Goal: Task Accomplishment & Management: Manage account settings

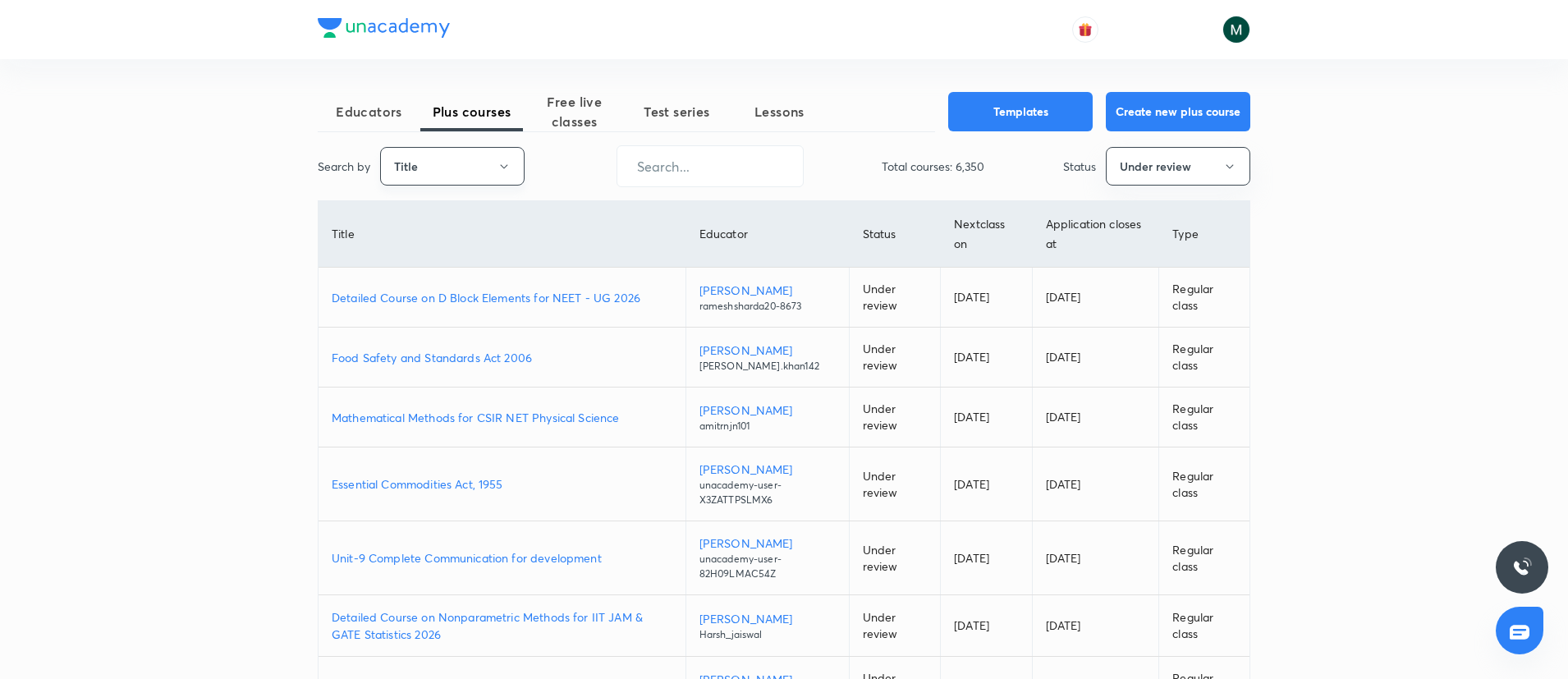
click at [468, 163] on button "Title" at bounding box center [452, 166] width 145 height 39
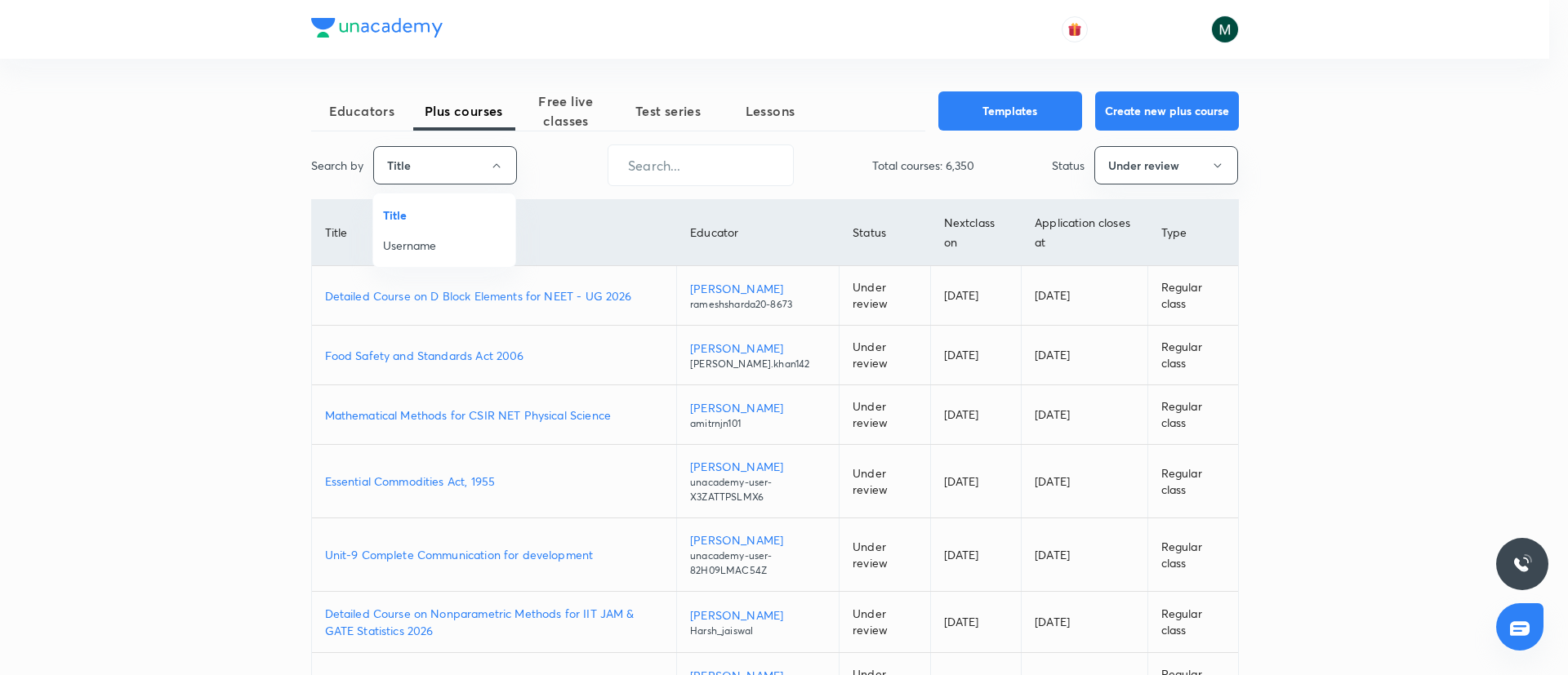
click at [444, 252] on span "Username" at bounding box center [444, 245] width 123 height 17
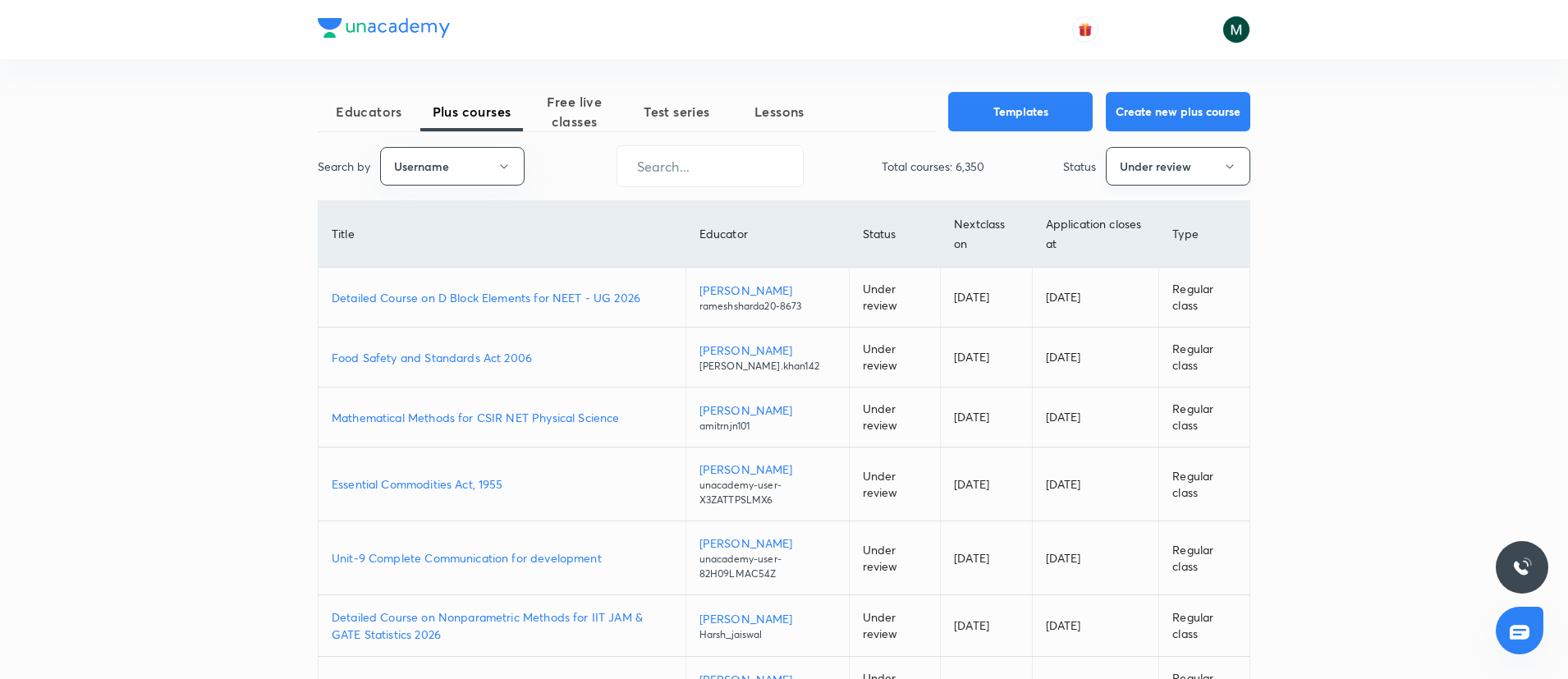
click at [1189, 172] on button "Under review" at bounding box center [1178, 166] width 145 height 39
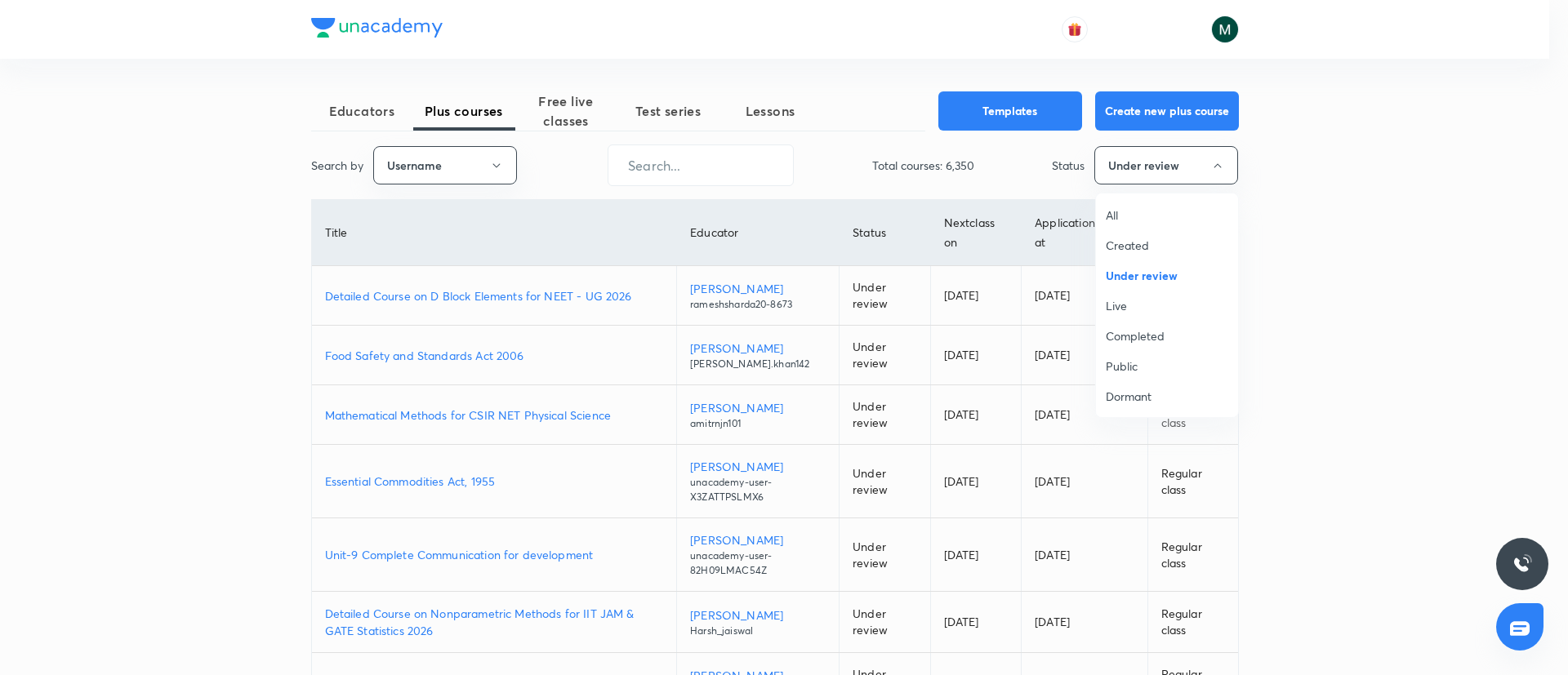
click at [1130, 214] on span "All" at bounding box center [1167, 215] width 123 height 17
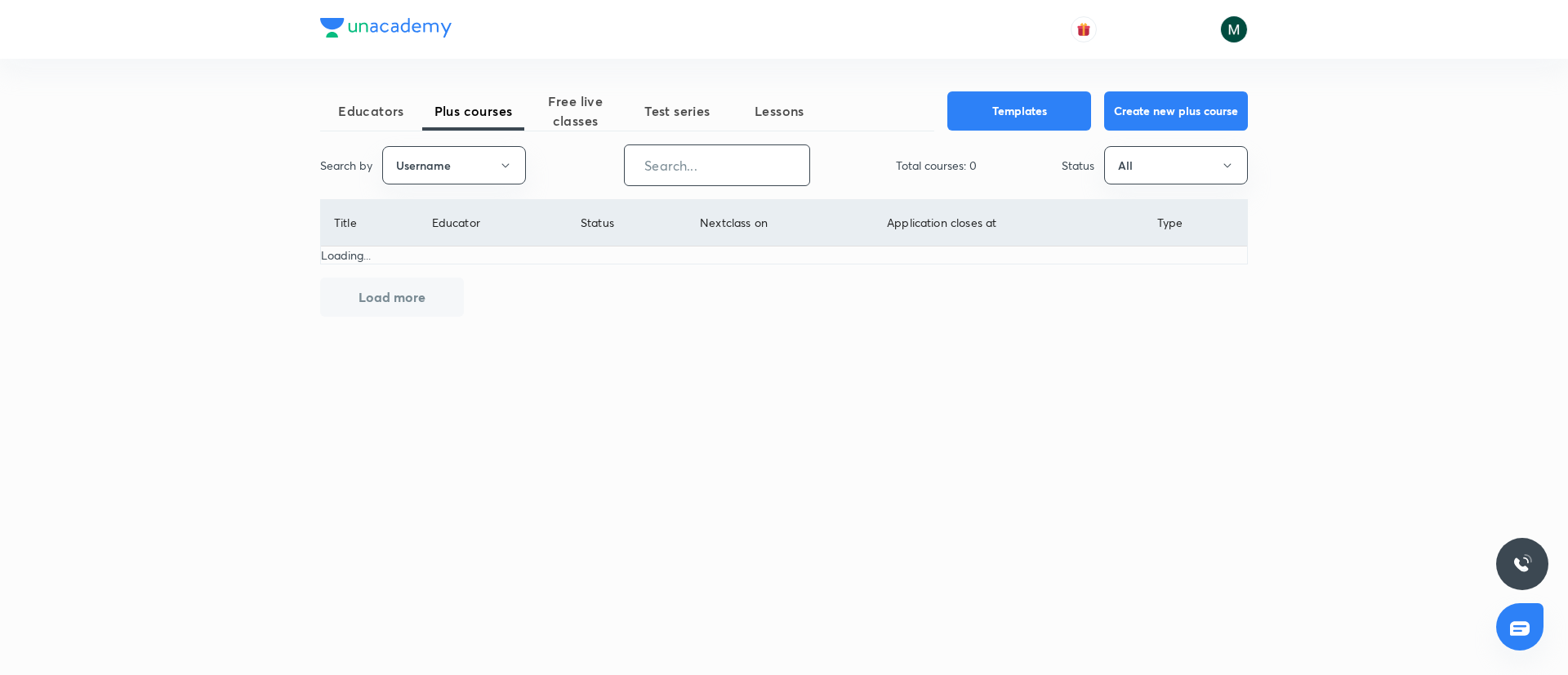
click at [724, 173] on input "text" at bounding box center [716, 165] width 184 height 42
paste input "unacademy-user-UKU6WL367E2B"
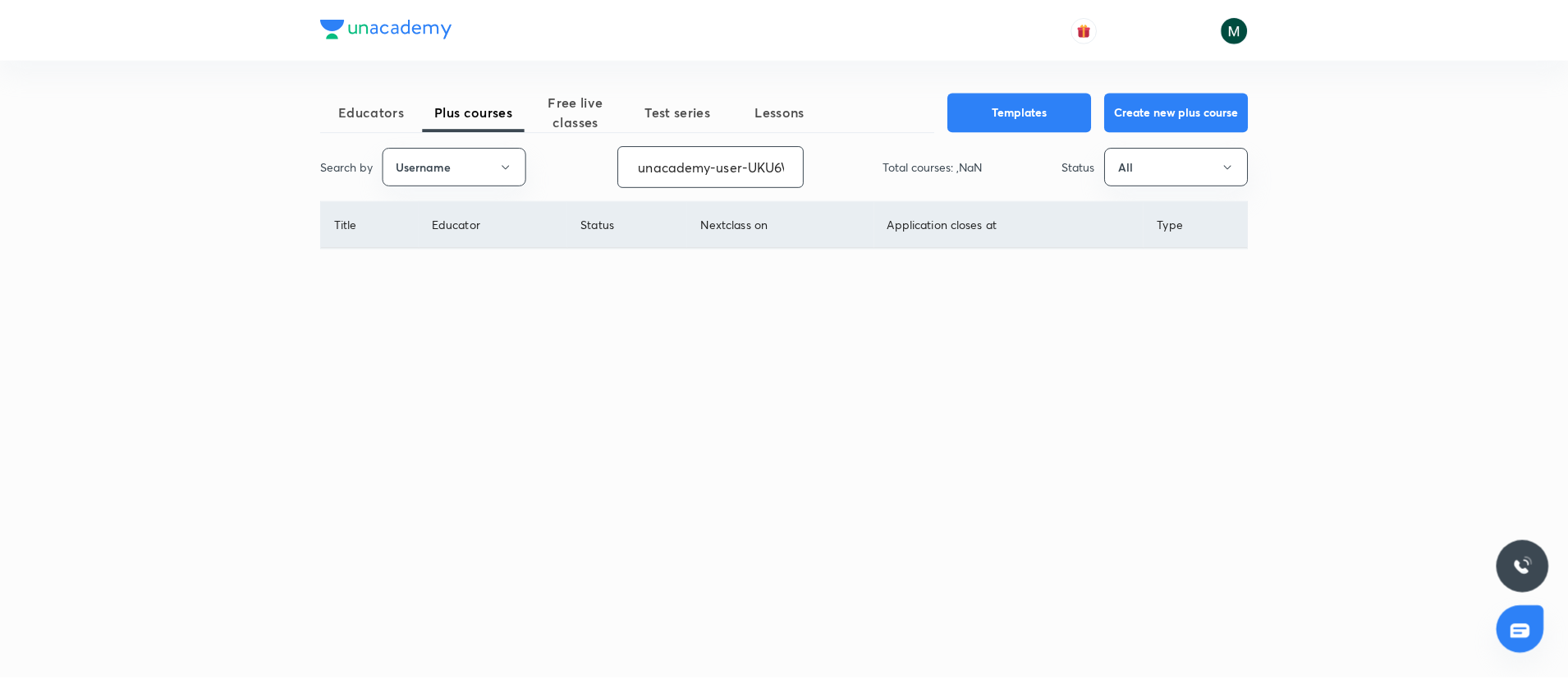
scroll to position [0, 68]
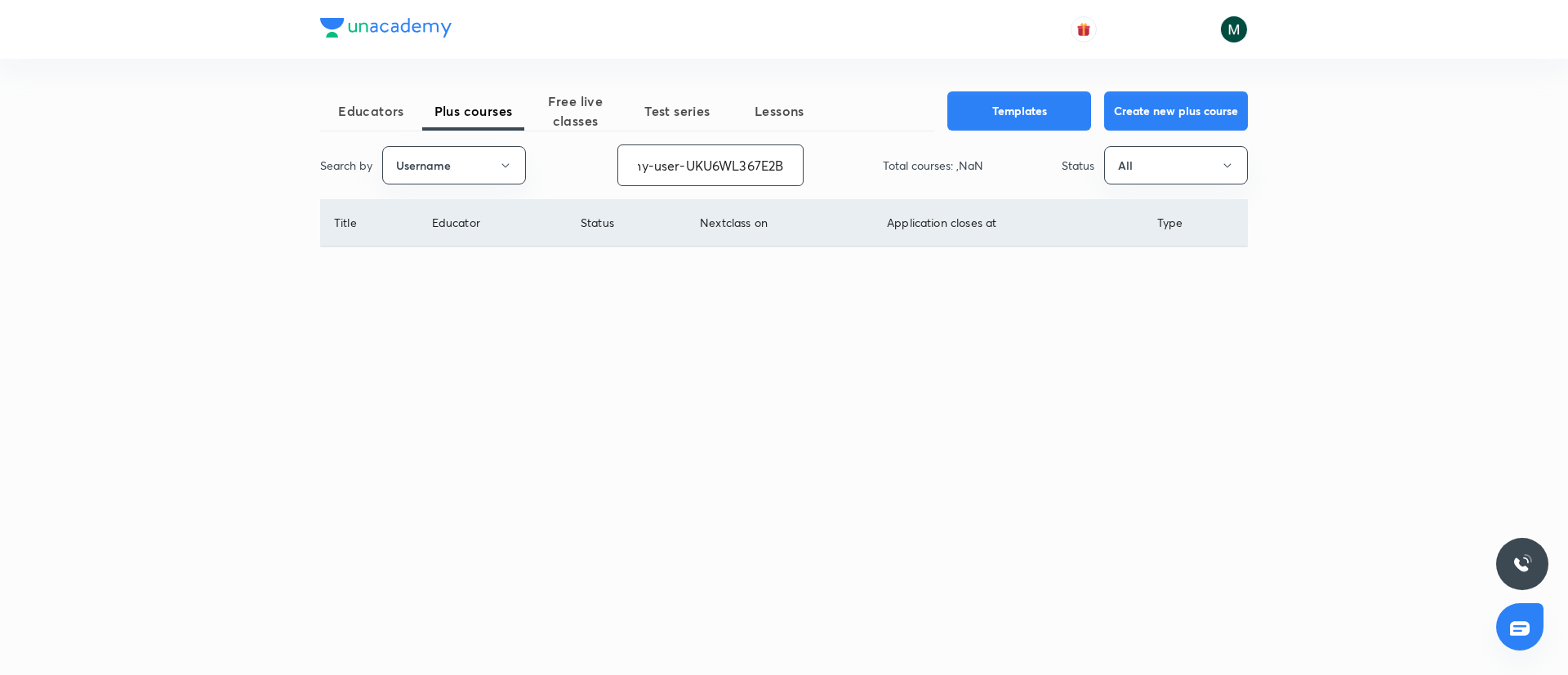
type input "unacademy-user-UKU6WL367E2B"
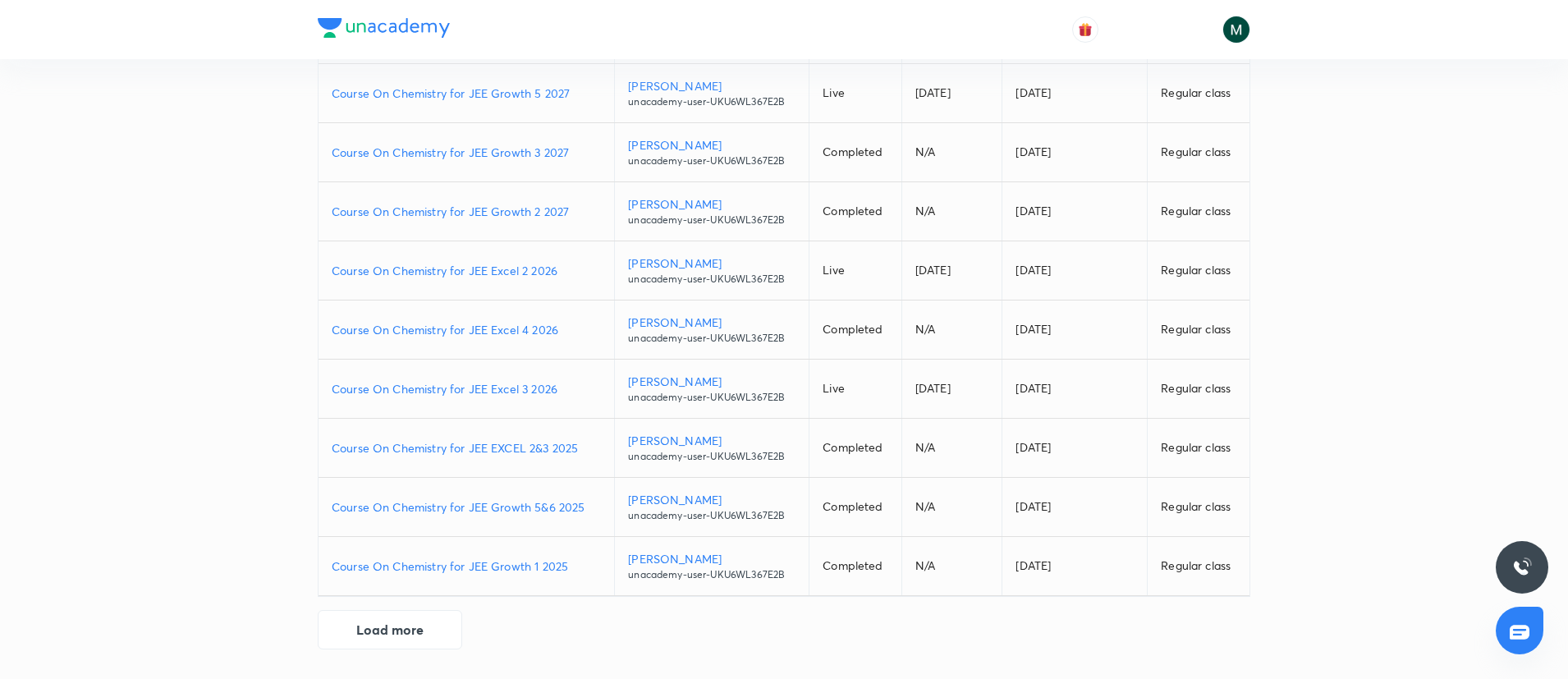
scroll to position [79, 0]
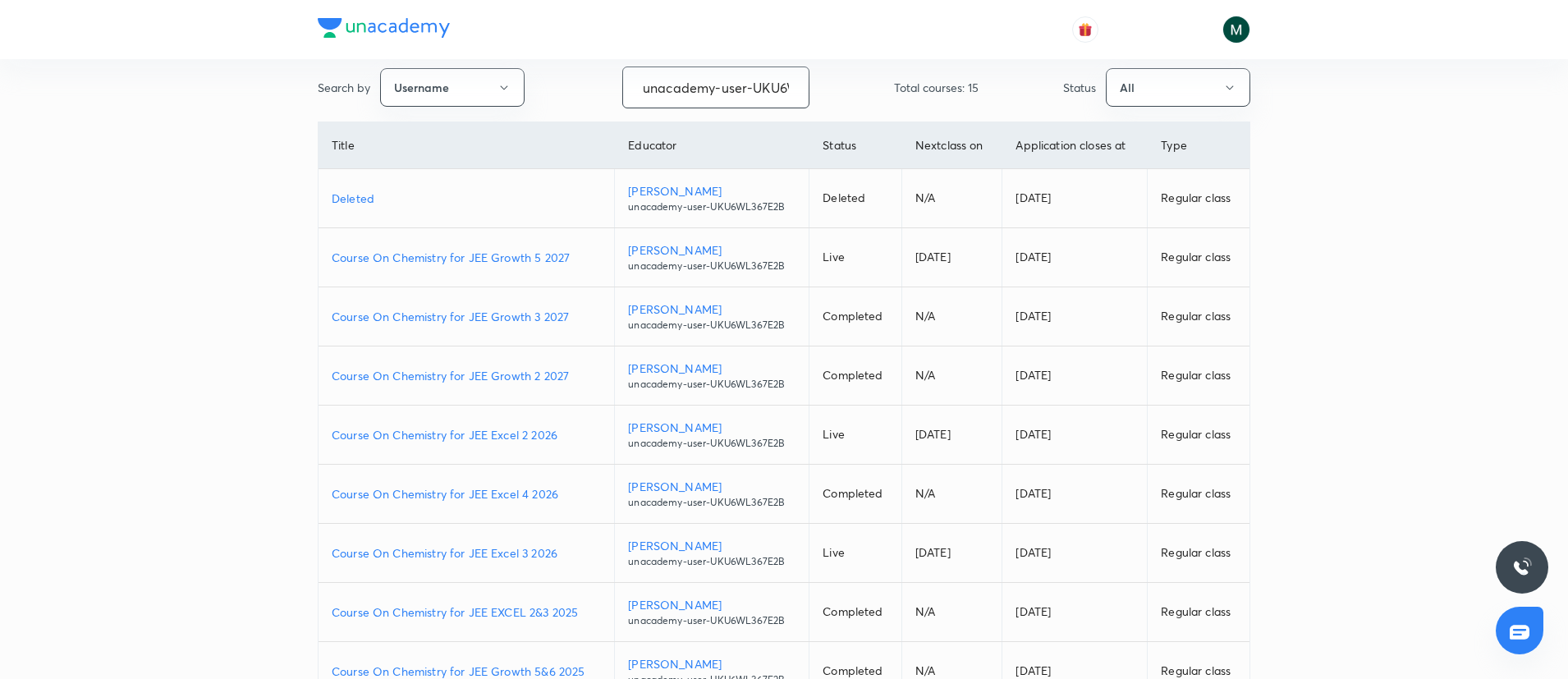
click at [526, 258] on p "Course On Chemistry for JEE Growth 5 2027" at bounding box center [466, 258] width 270 height 17
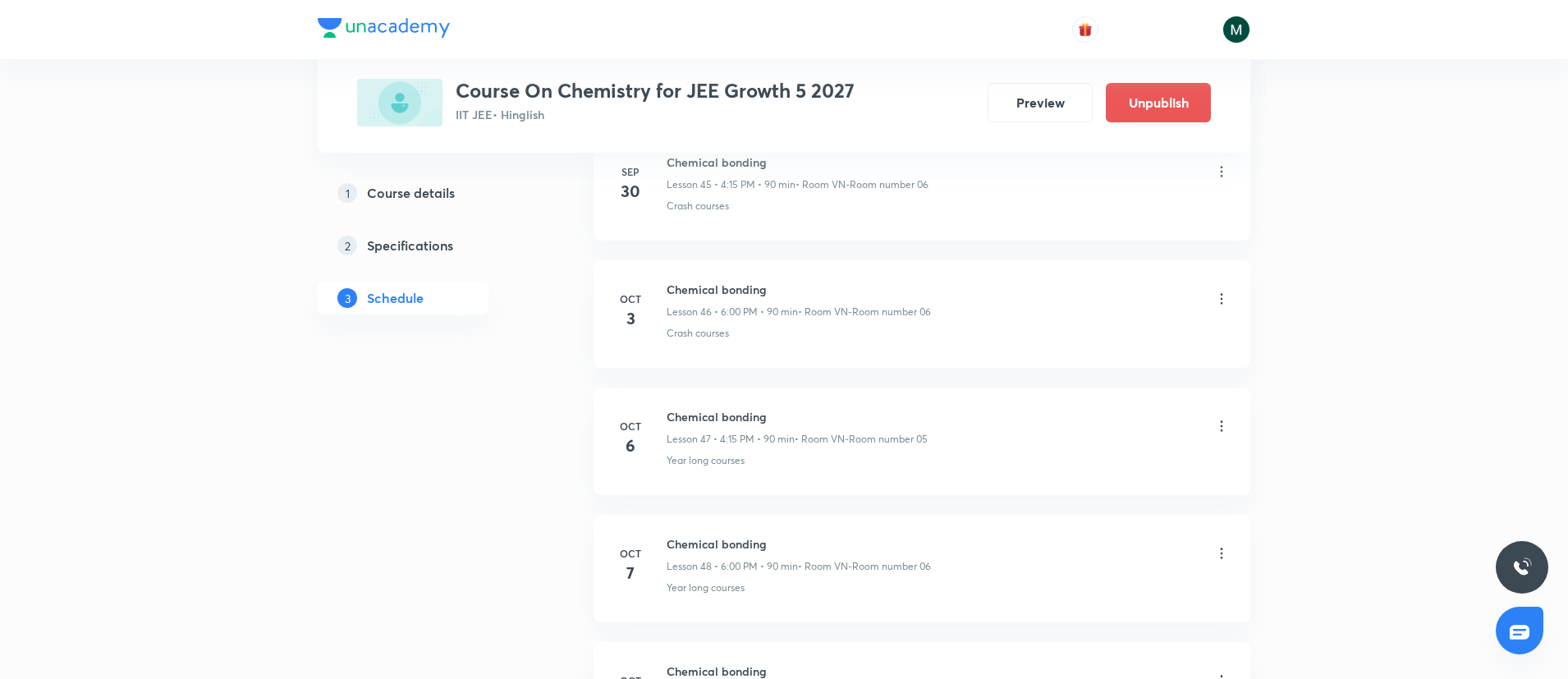
scroll to position [7003, 0]
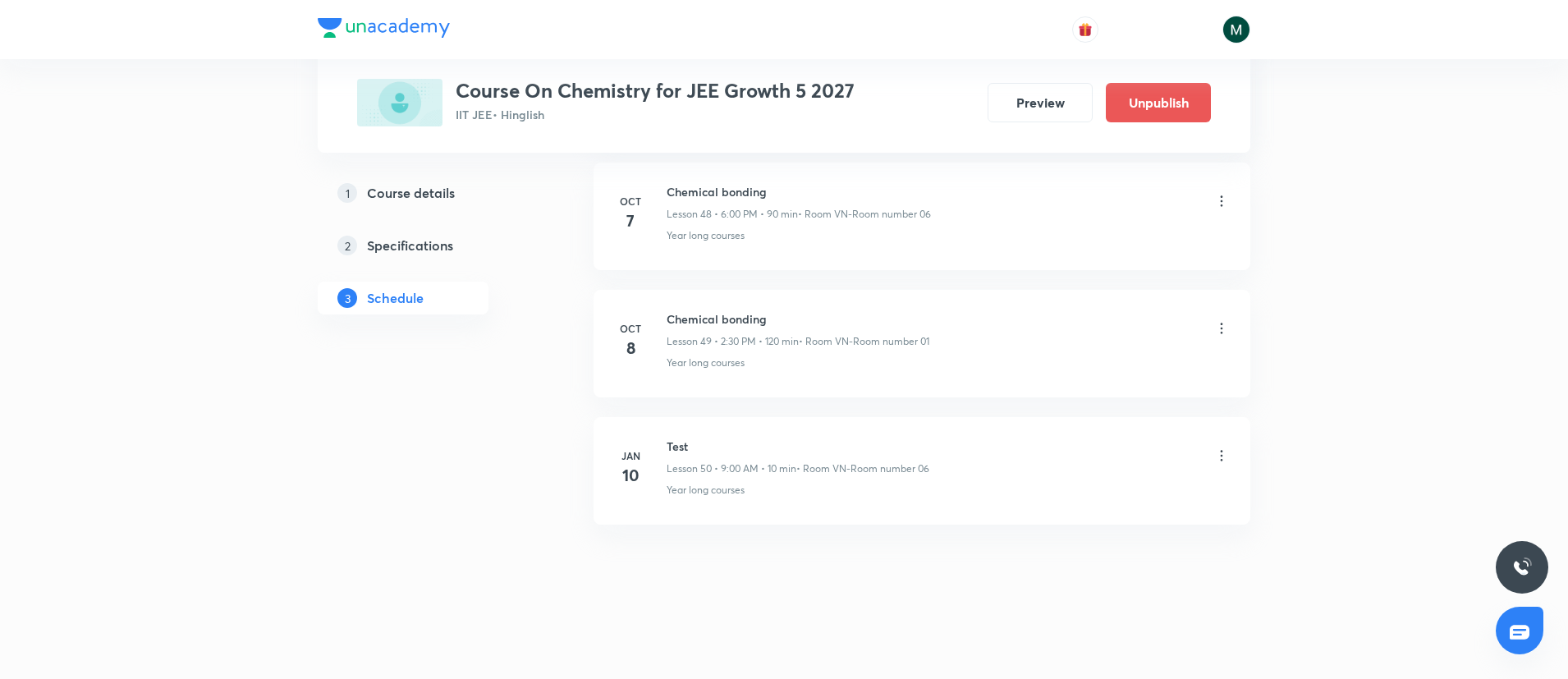
click at [1221, 327] on icon at bounding box center [1221, 328] width 3 height 10
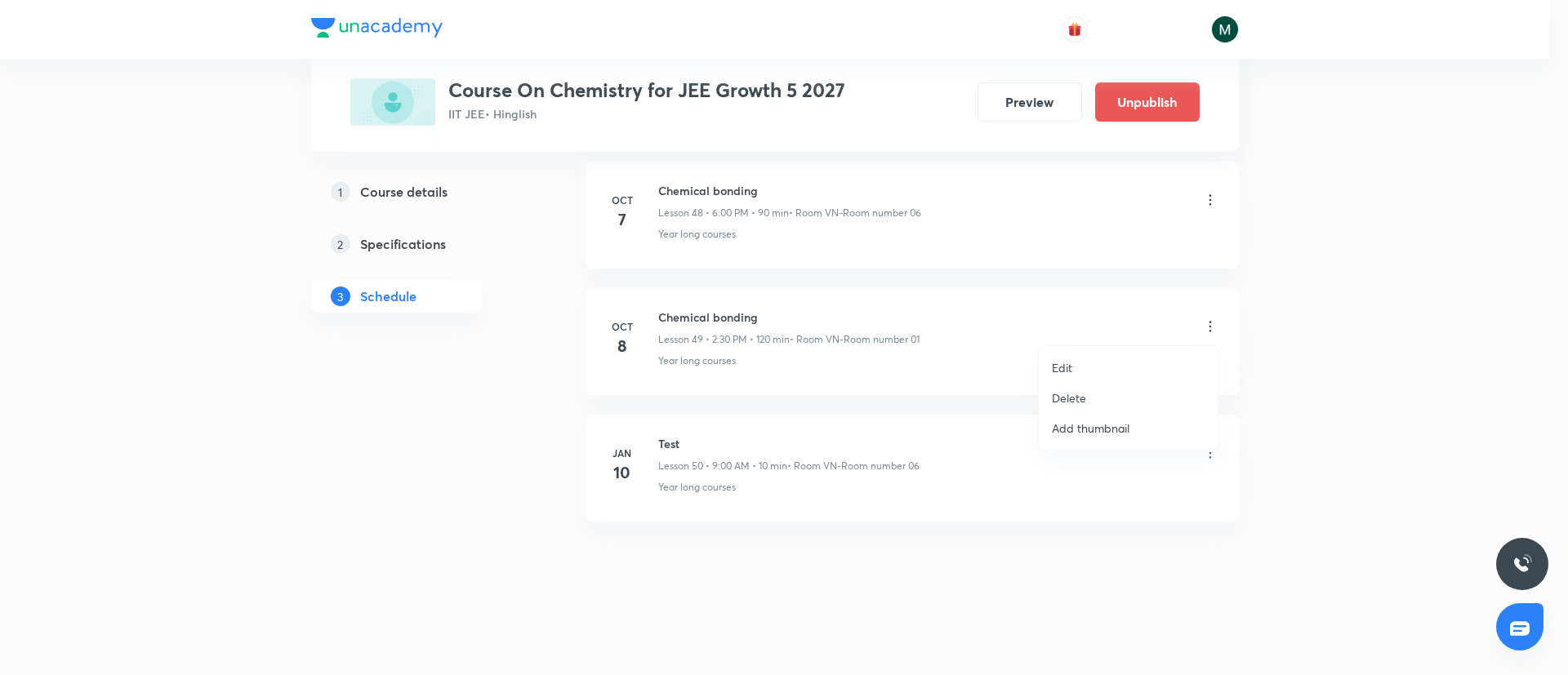
click at [1073, 398] on p "Delete" at bounding box center [1069, 398] width 34 height 17
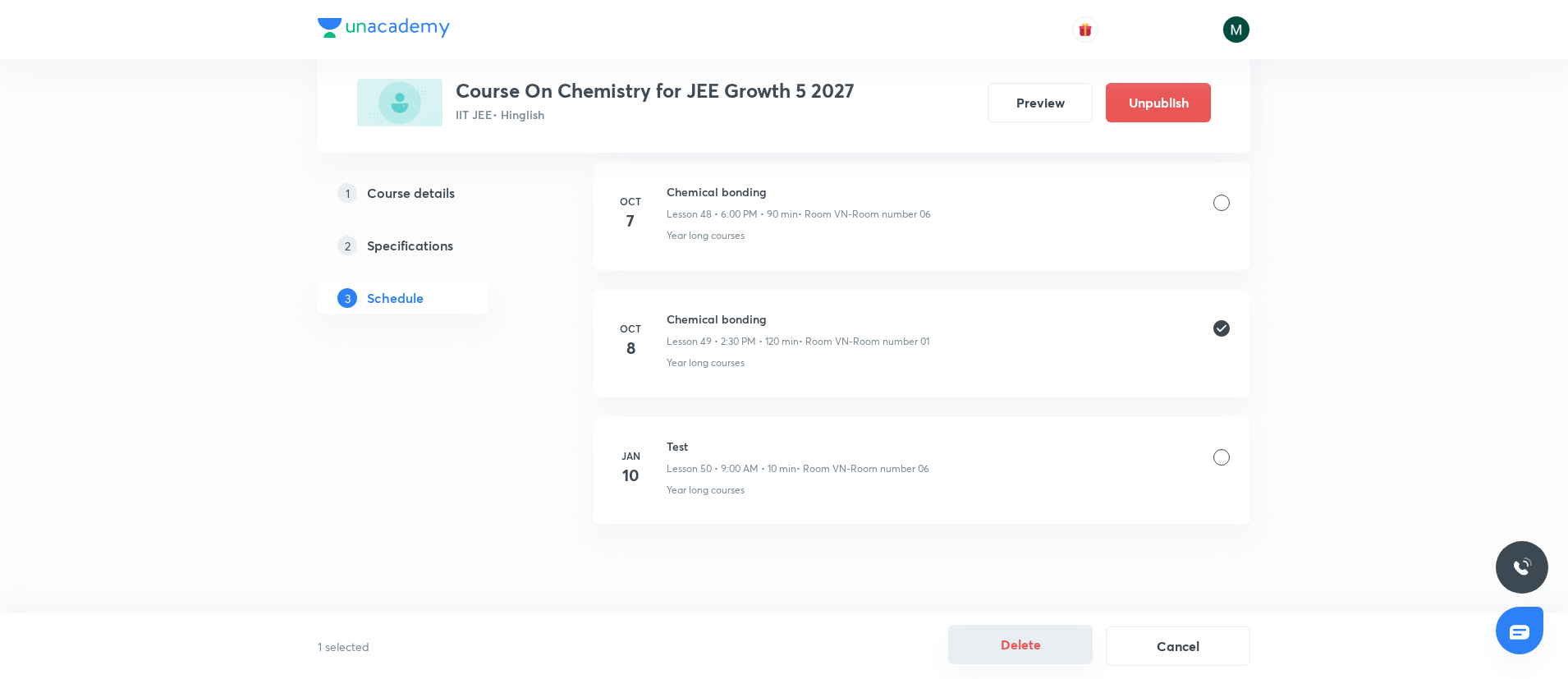
click at [1027, 646] on button "Delete" at bounding box center [1020, 645] width 145 height 40
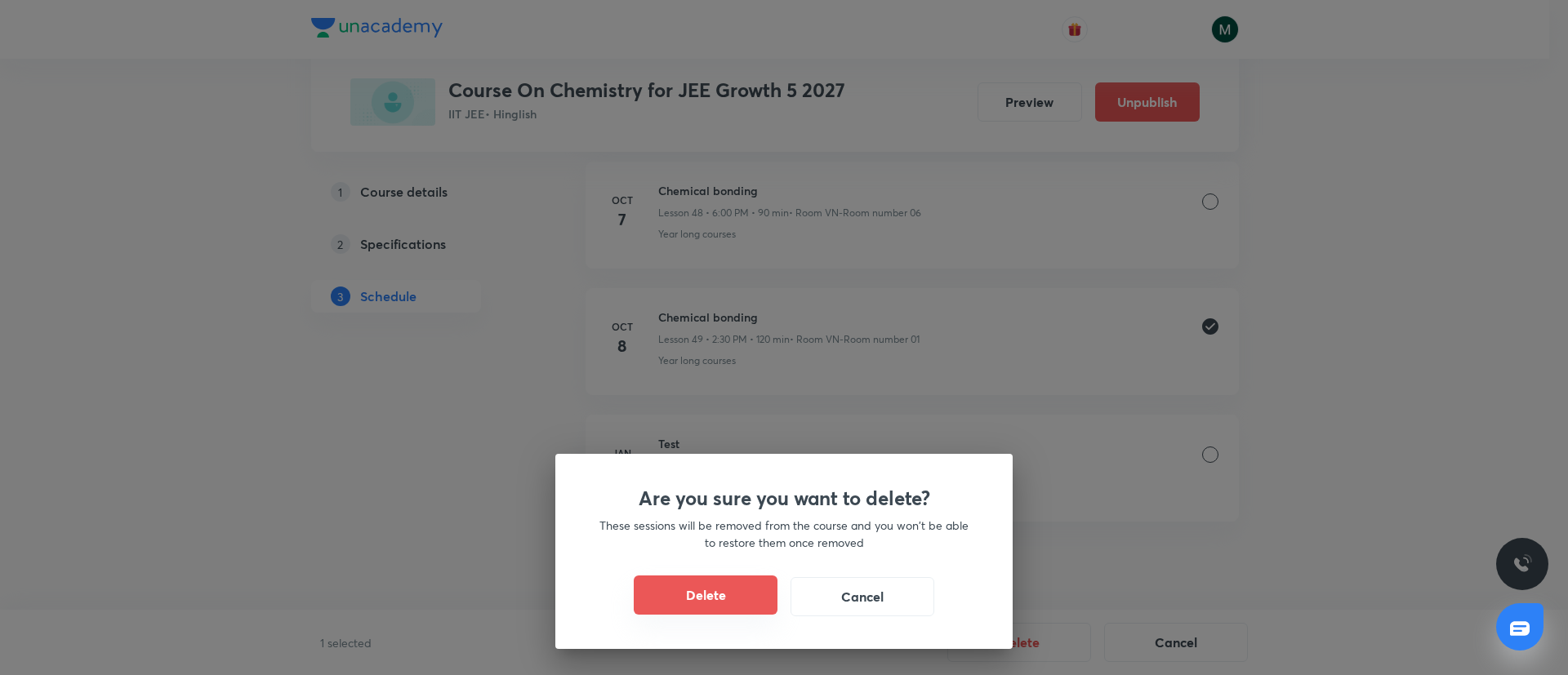
click at [710, 594] on button "Delete" at bounding box center [706, 595] width 144 height 39
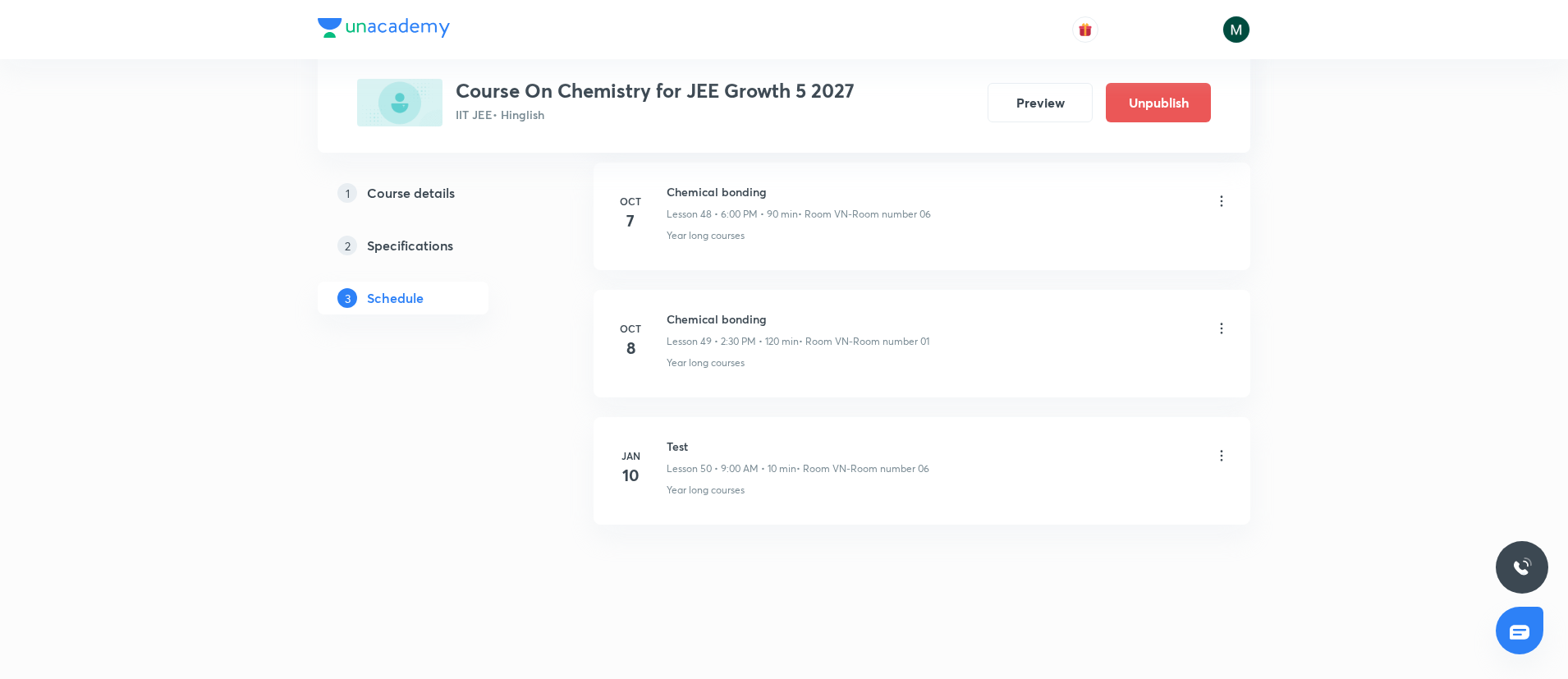
scroll to position [6876, 0]
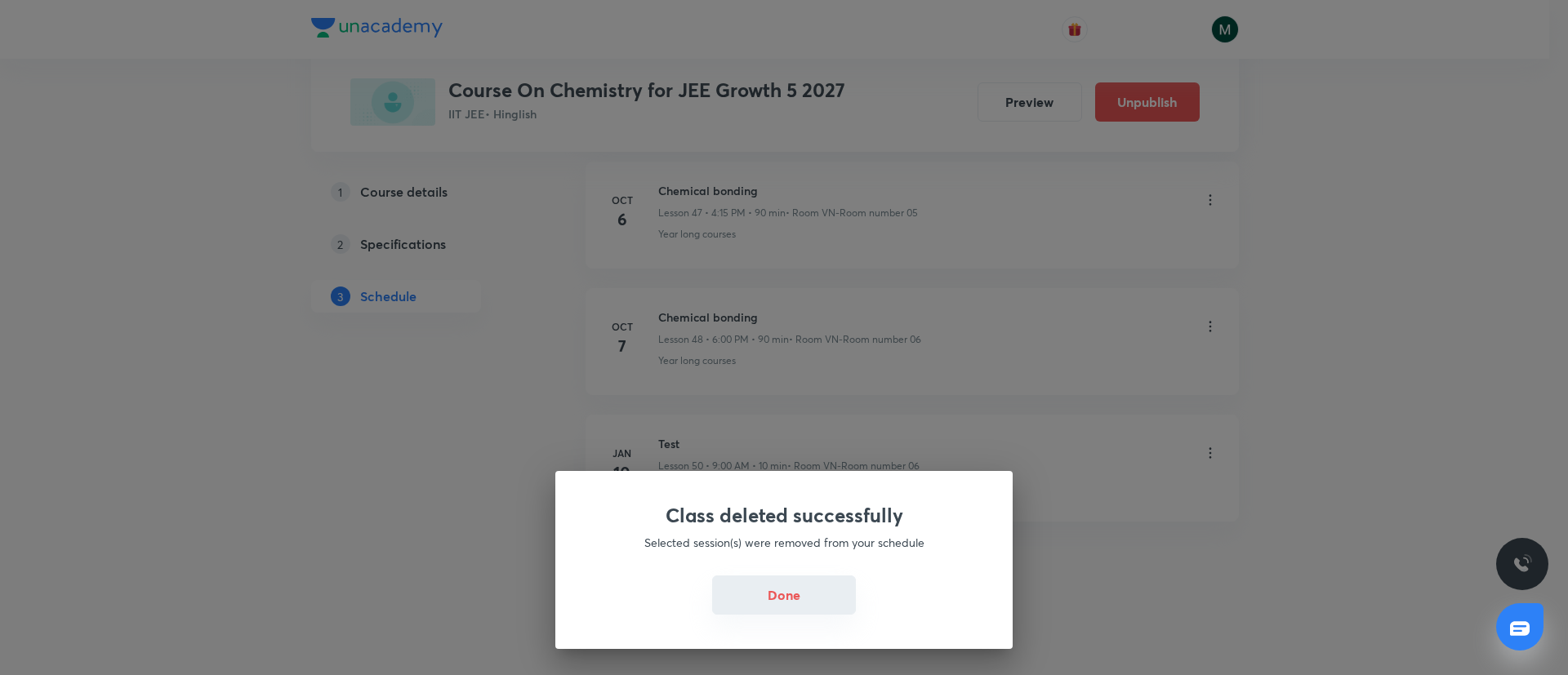
click at [769, 594] on button "Done" at bounding box center [784, 595] width 144 height 39
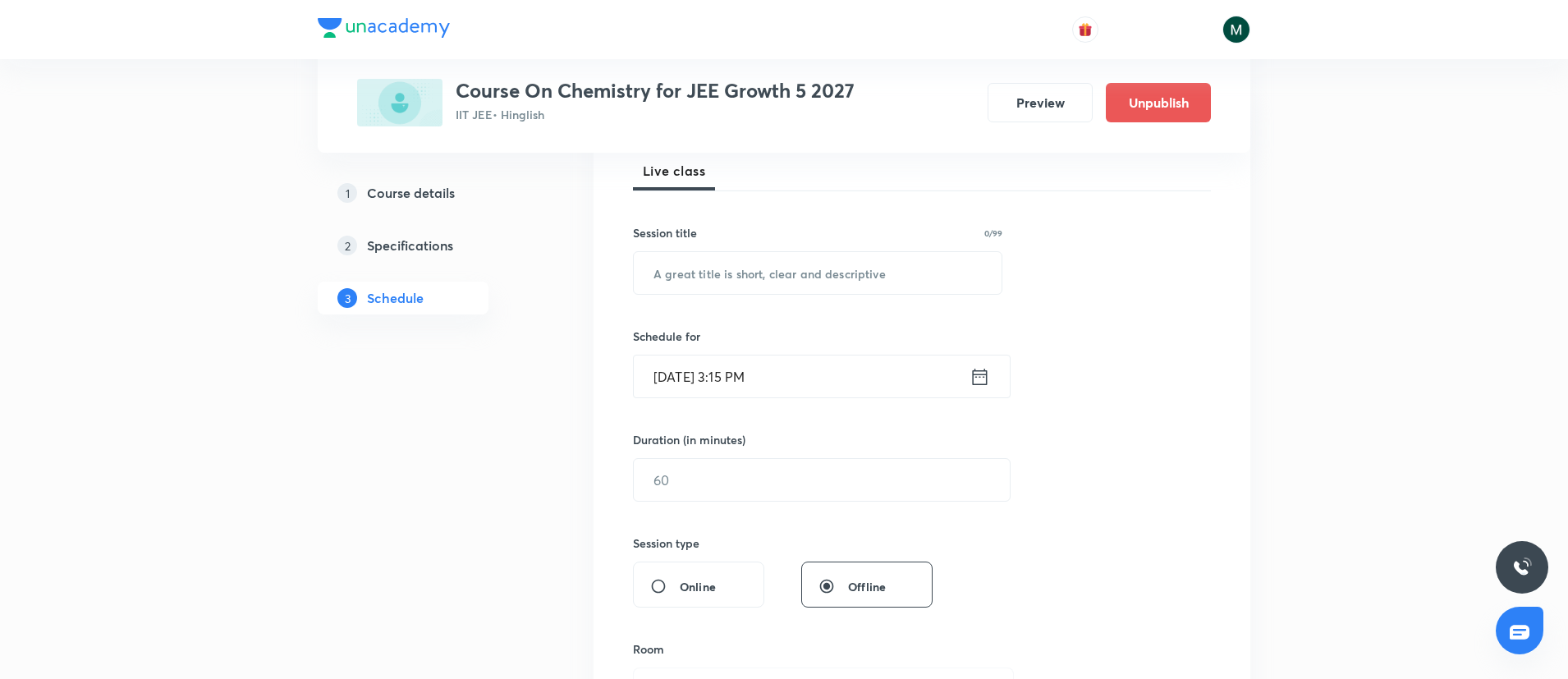
scroll to position [246, 0]
click at [806, 259] on input "text" at bounding box center [817, 268] width 368 height 42
paste input "unacademy-user-UKU6WL367E2B"
type input "u"
type input "Chemical Bonding"
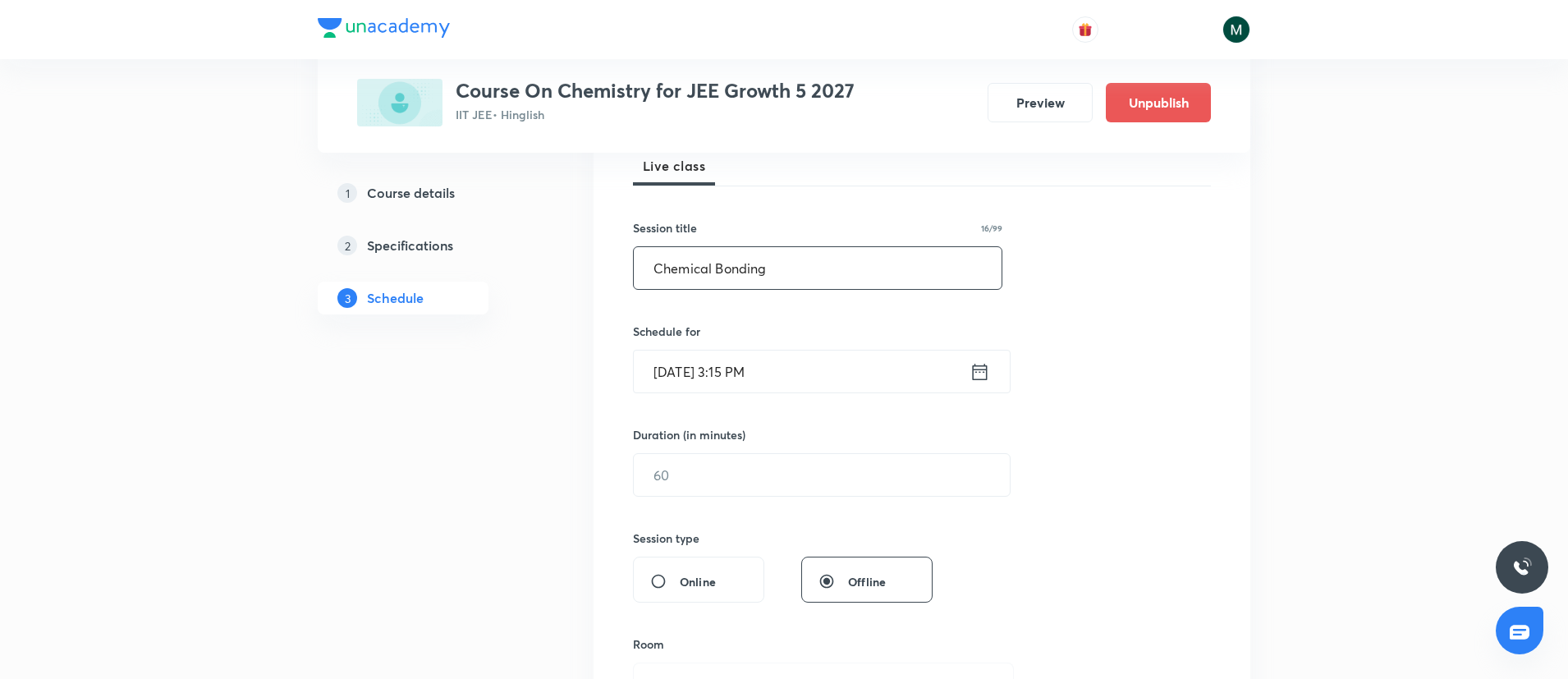
click at [795, 376] on input "[DATE] 3:15 PM" at bounding box center [802, 371] width 336 height 42
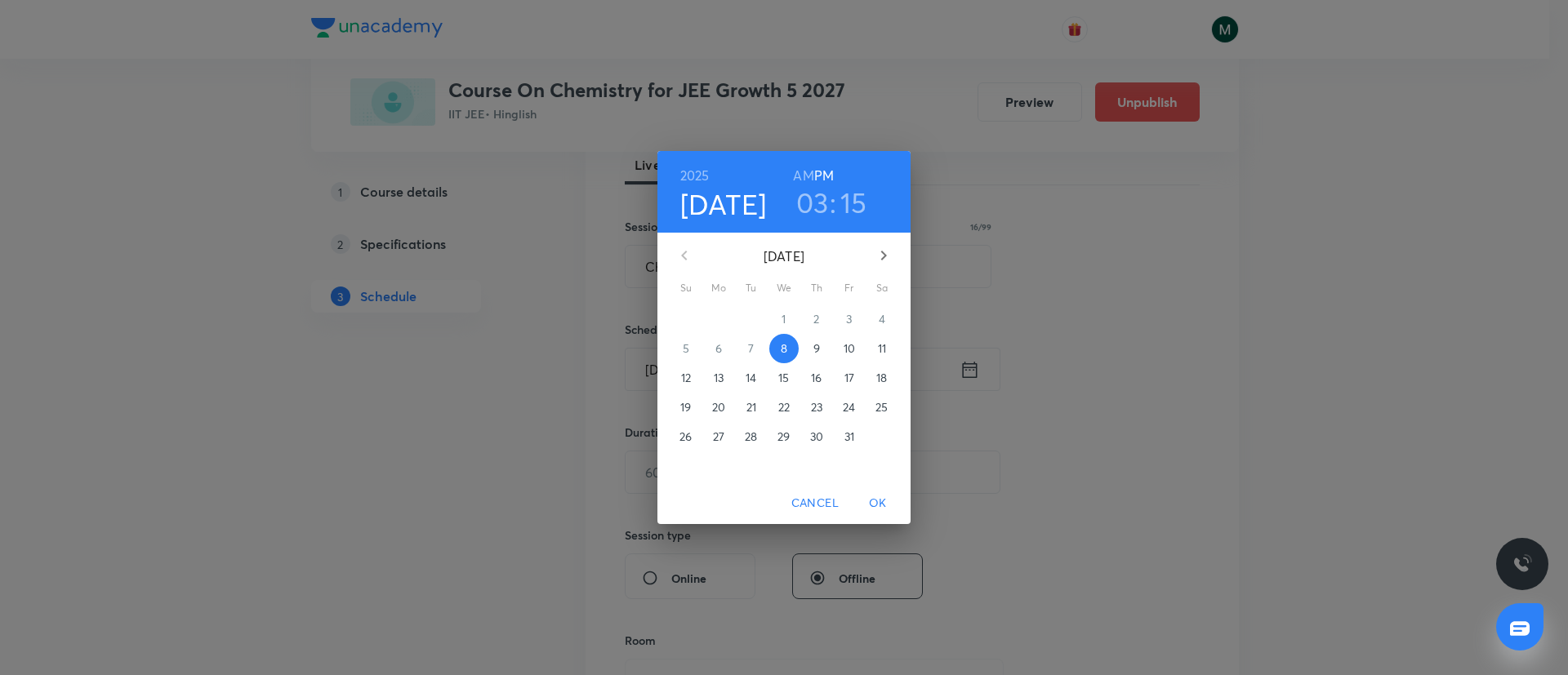
click at [837, 205] on div "03 : 15" at bounding box center [831, 202] width 114 height 34
click at [857, 203] on h3 "15" at bounding box center [853, 202] width 27 height 34
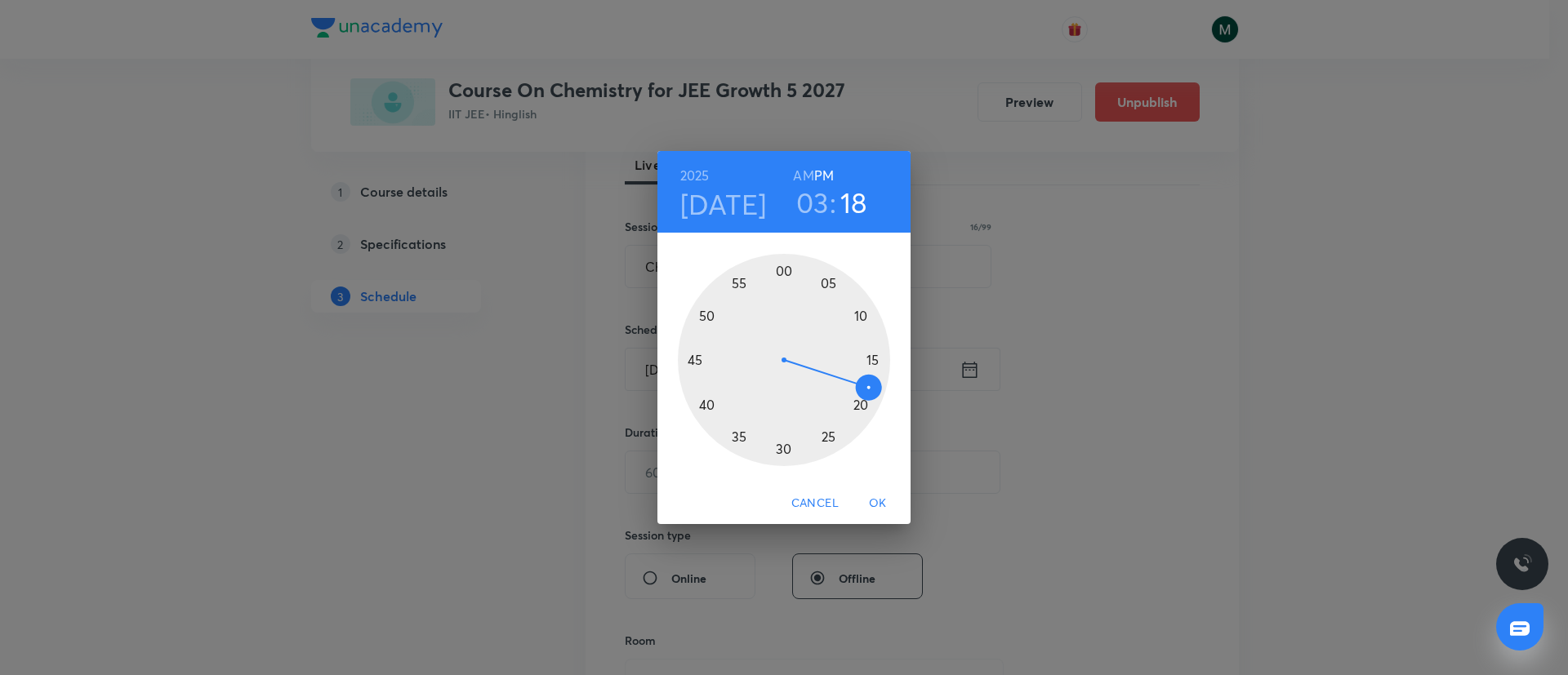
drag, startPoint x: 866, startPoint y: 362, endPoint x: 882, endPoint y: 395, distance: 36.7
click at [882, 395] on div at bounding box center [784, 360] width 212 height 212
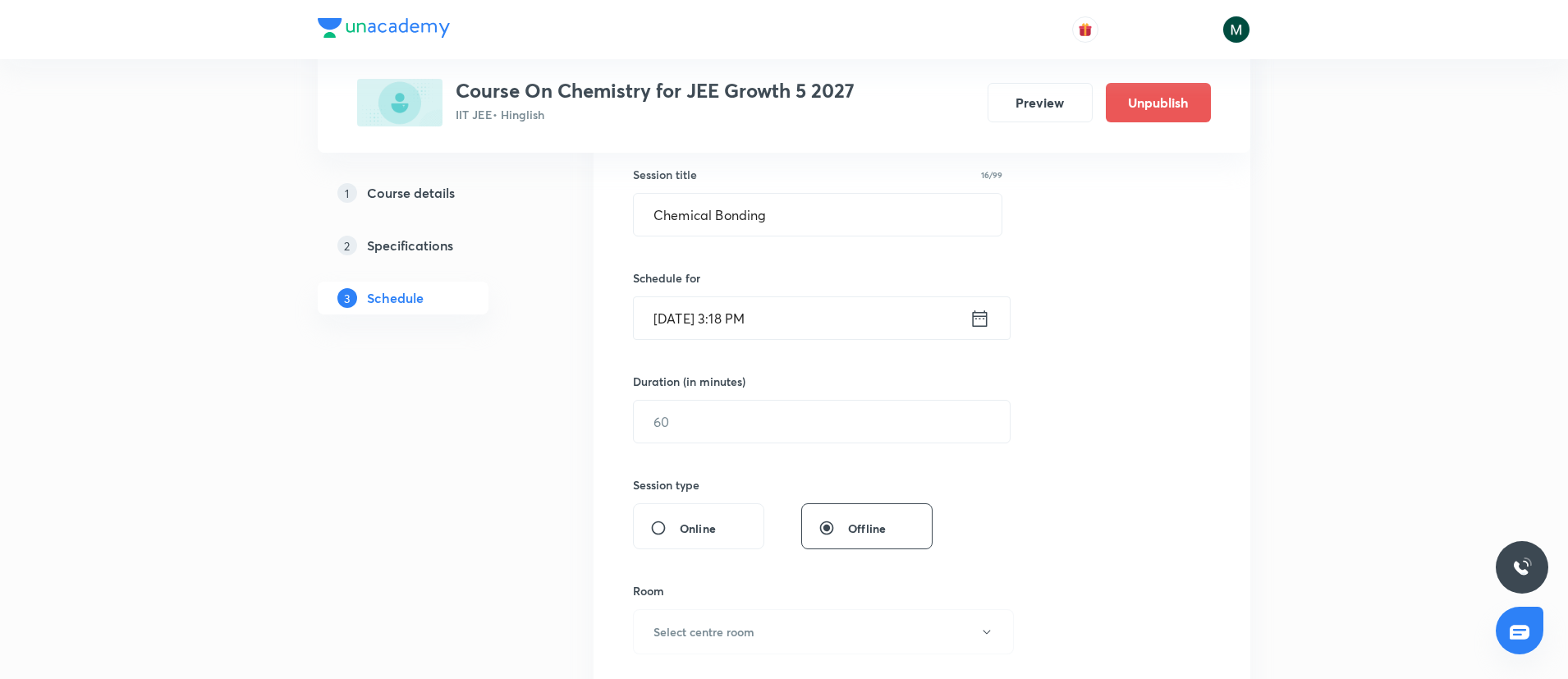
scroll to position [328, 0]
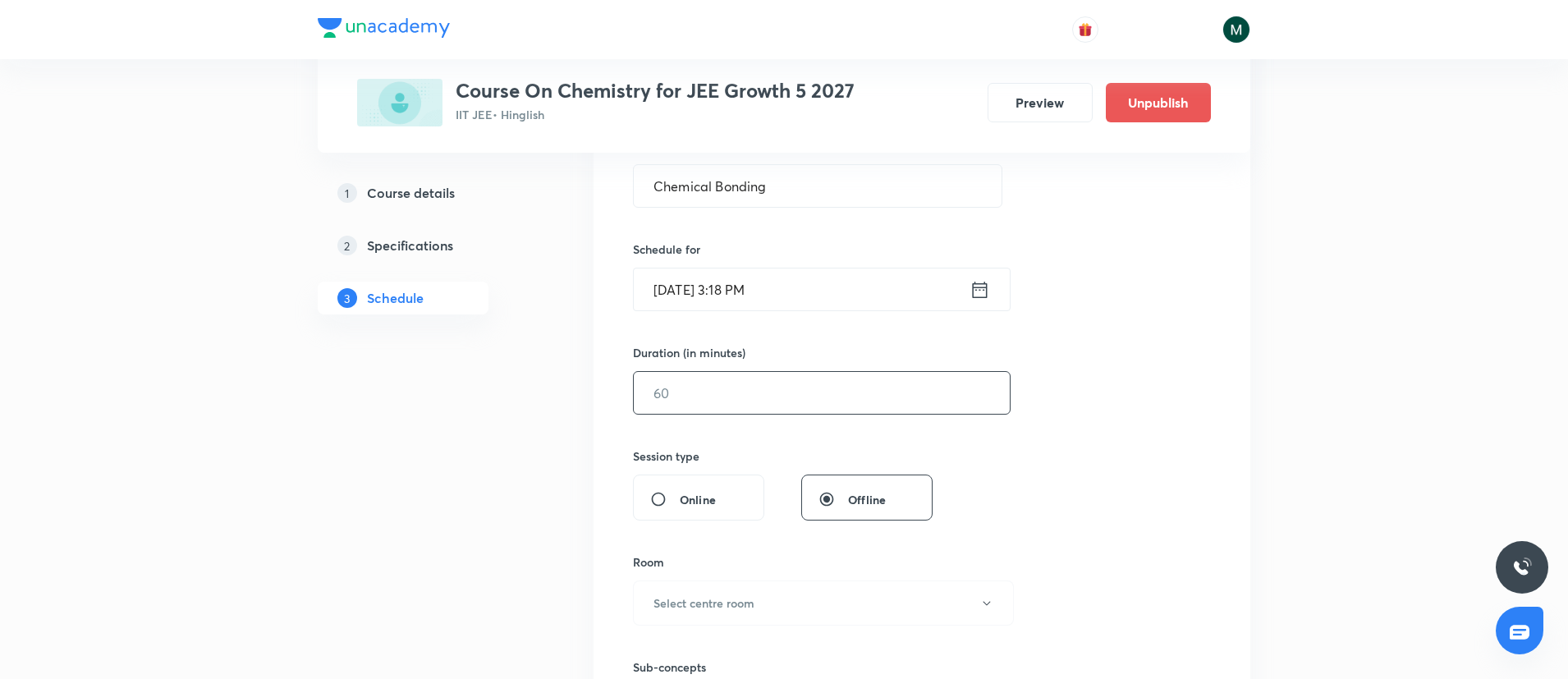
click at [841, 402] on input "text" at bounding box center [821, 393] width 376 height 42
type input "60"
click at [1109, 411] on div "Session 50 Live class Session title 16/99 Chemical Bonding ​ Schedule for [DATE…" at bounding box center [921, 412] width 578 height 771
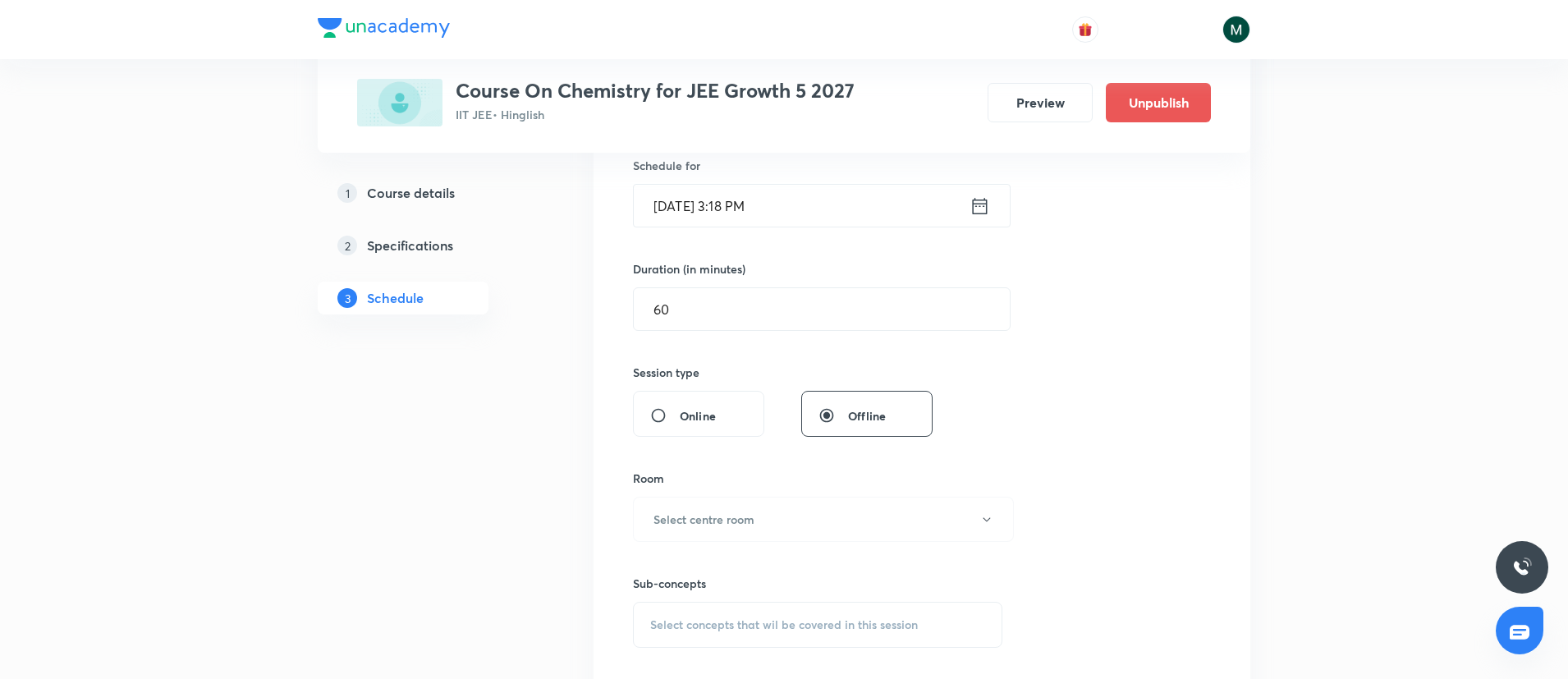
scroll to position [493, 0]
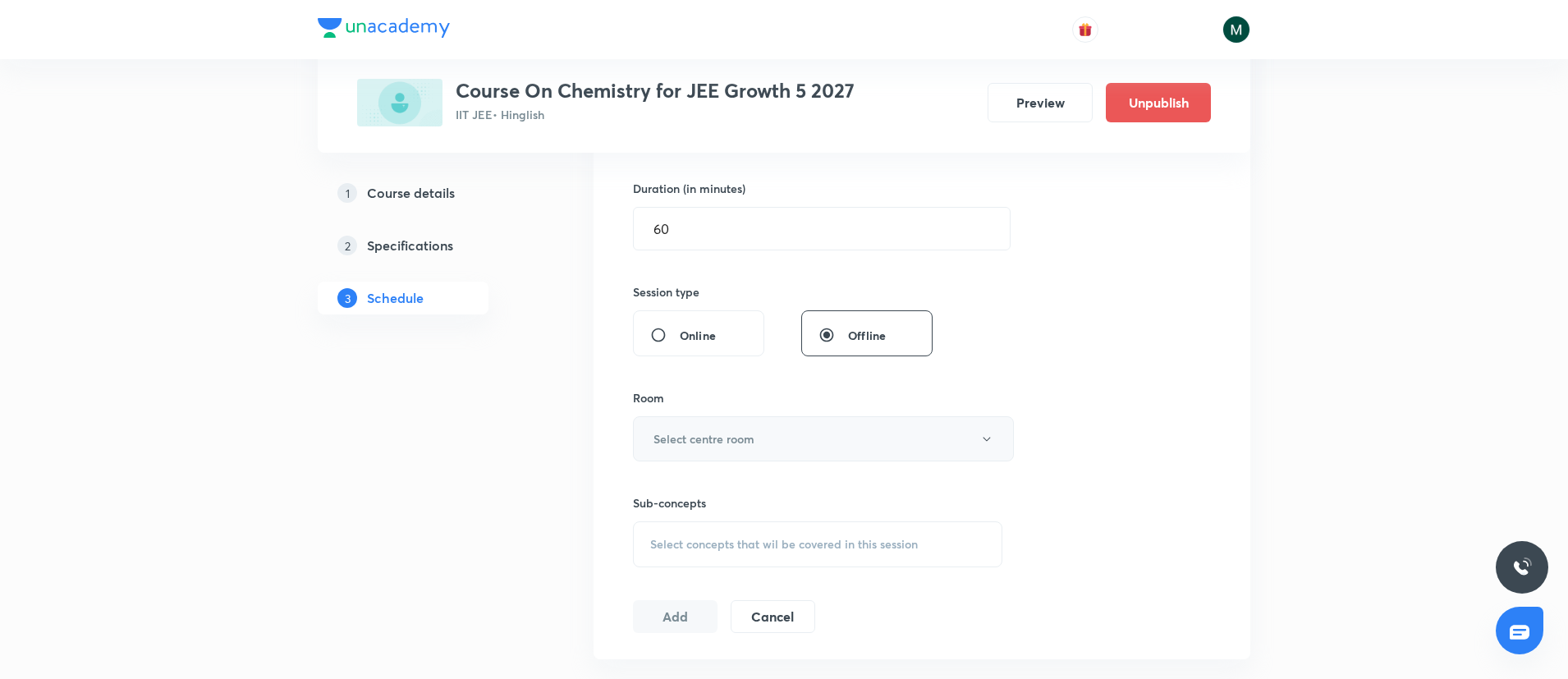
click at [782, 431] on button "Select centre room" at bounding box center [823, 439] width 381 height 45
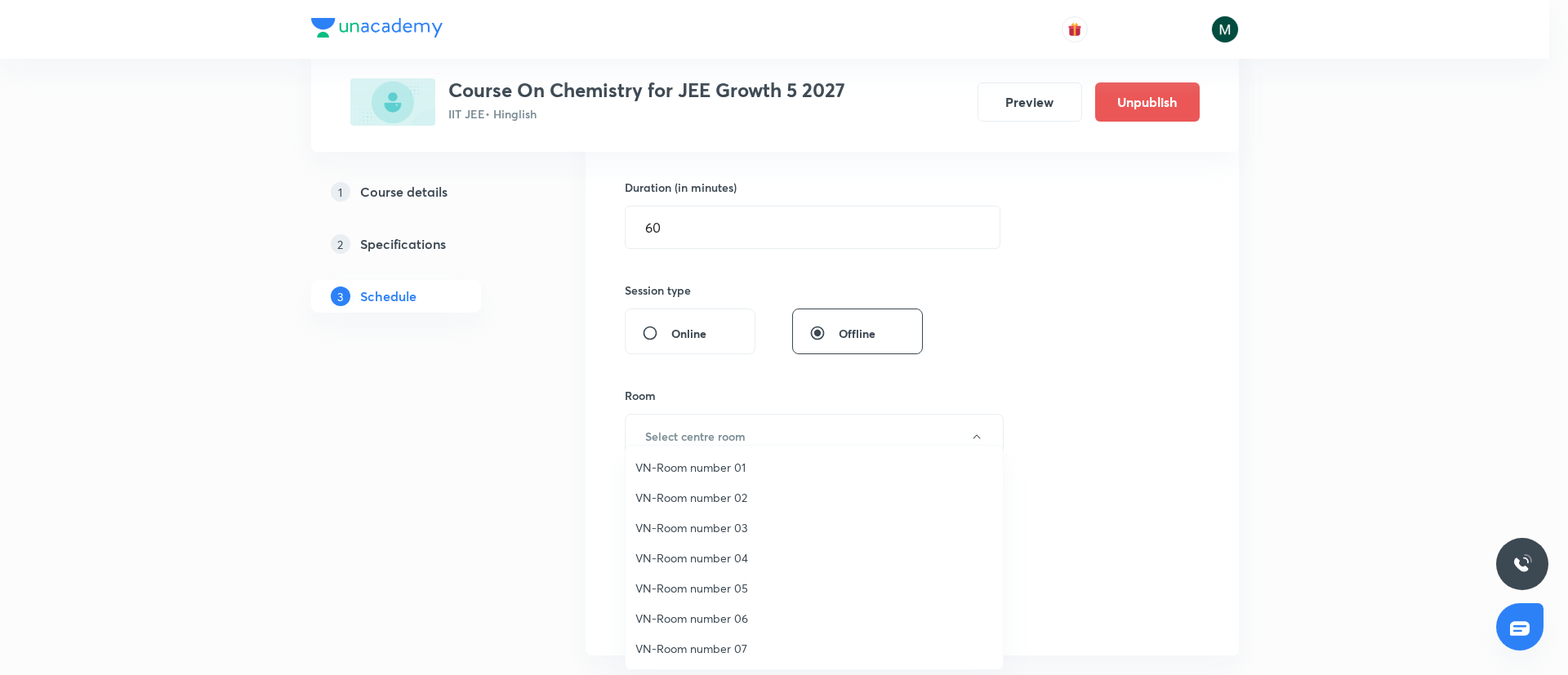
click at [712, 518] on li "VN-Room number 03" at bounding box center [814, 528] width 377 height 30
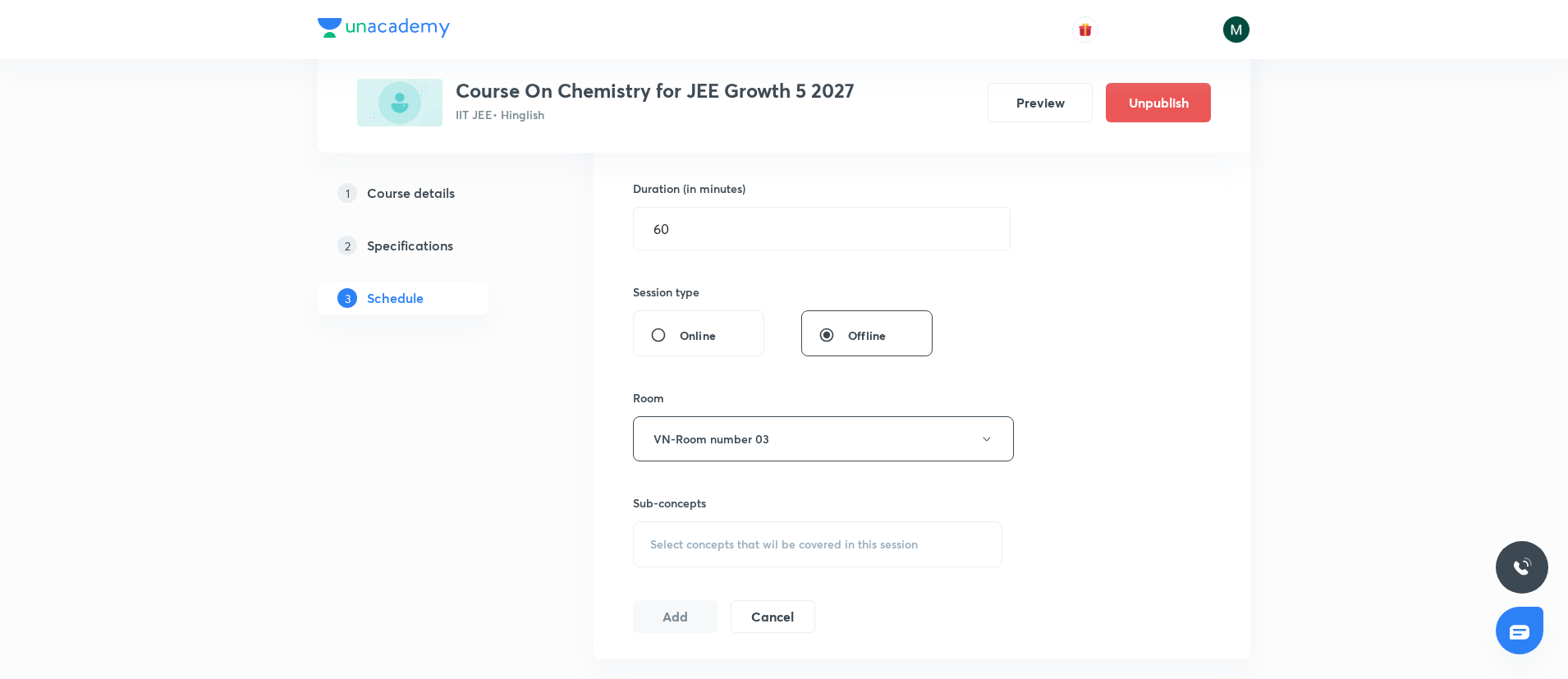
click at [830, 547] on span "Select concepts that wil be covered in this session" at bounding box center [784, 544] width 268 height 13
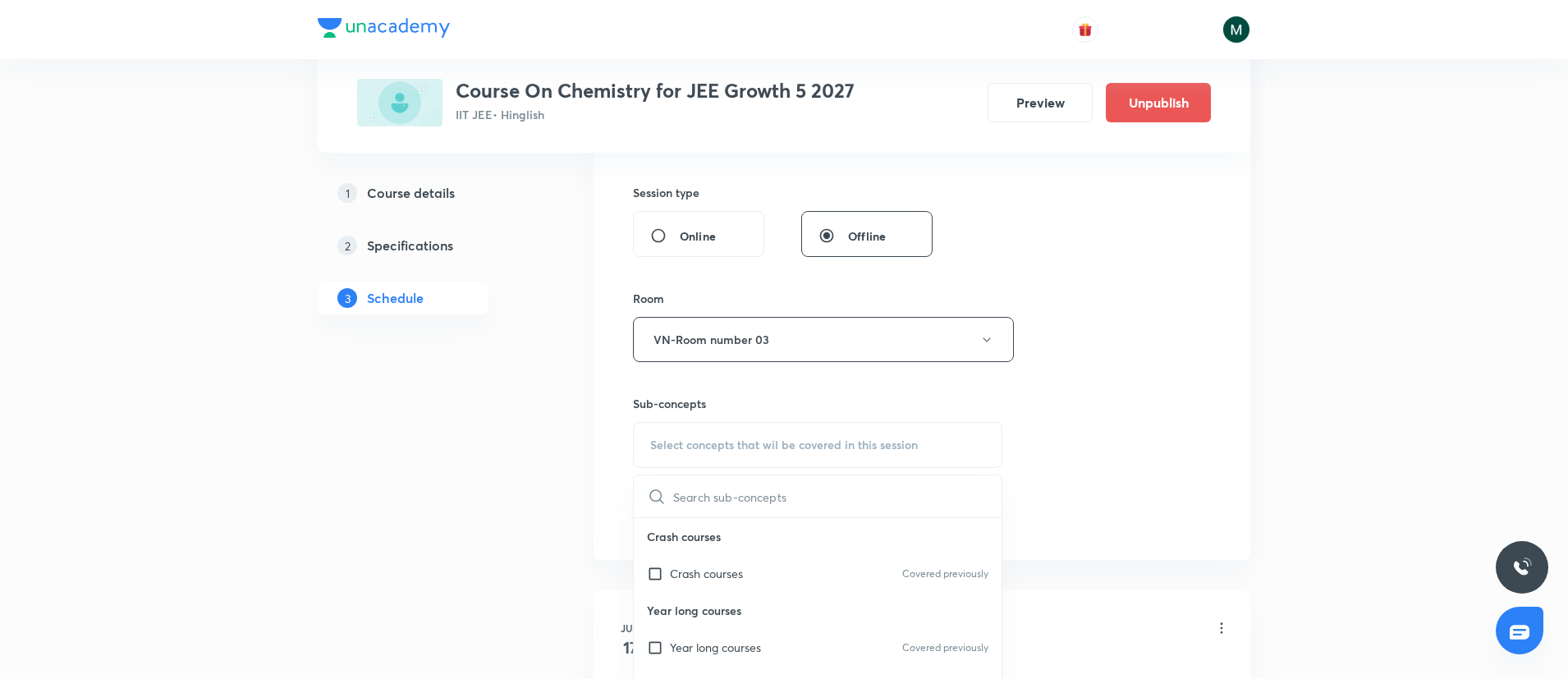
scroll to position [821, 0]
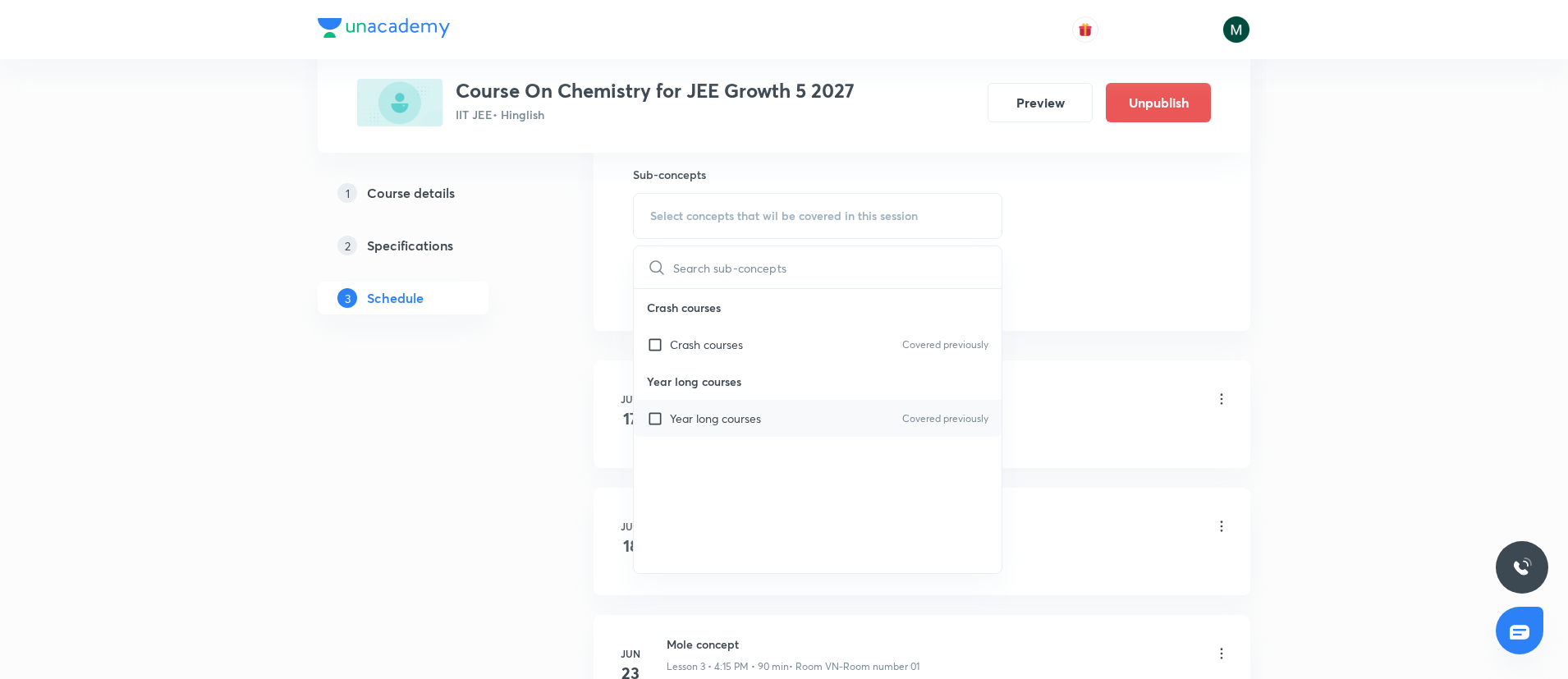
click at [795, 420] on div "Year long courses Covered previously" at bounding box center [817, 418] width 368 height 37
checkbox input "true"
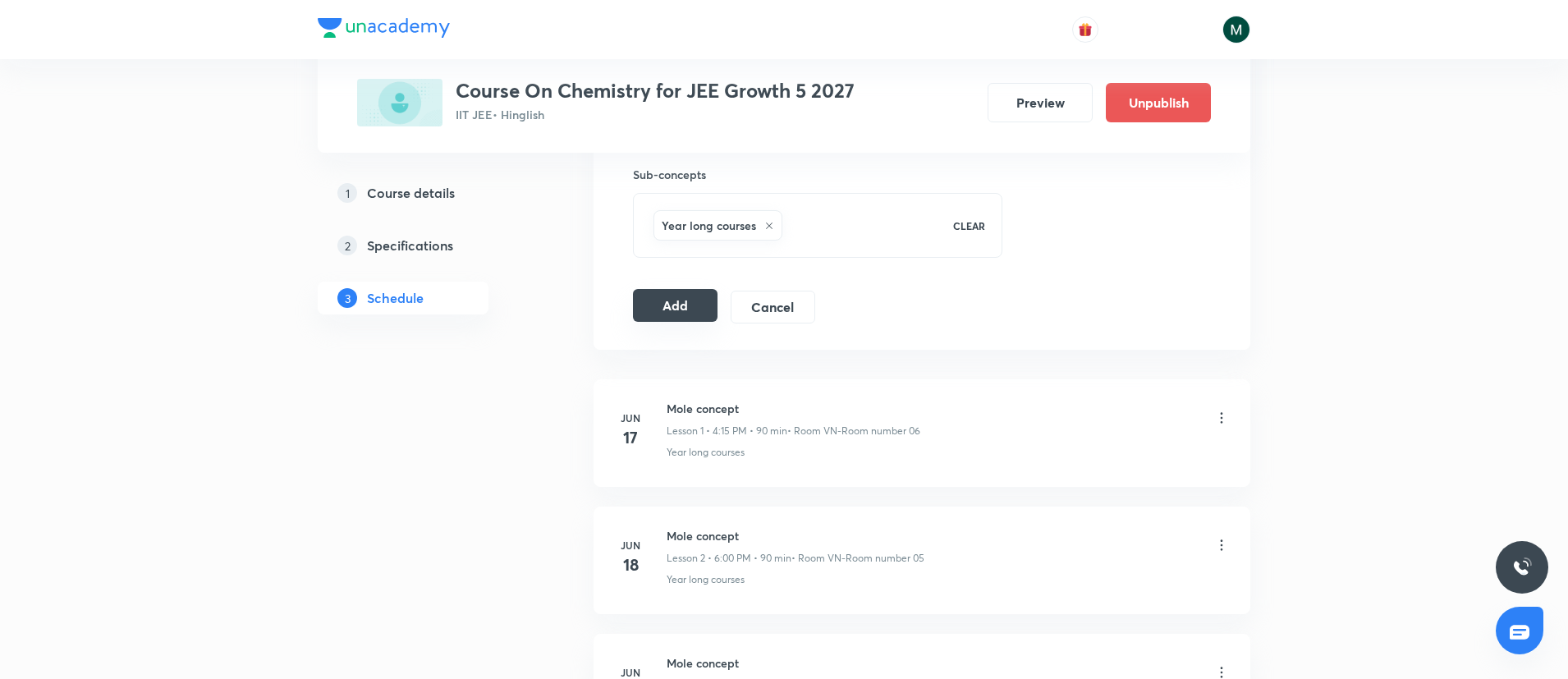
click at [662, 307] on button "Add" at bounding box center [675, 306] width 84 height 33
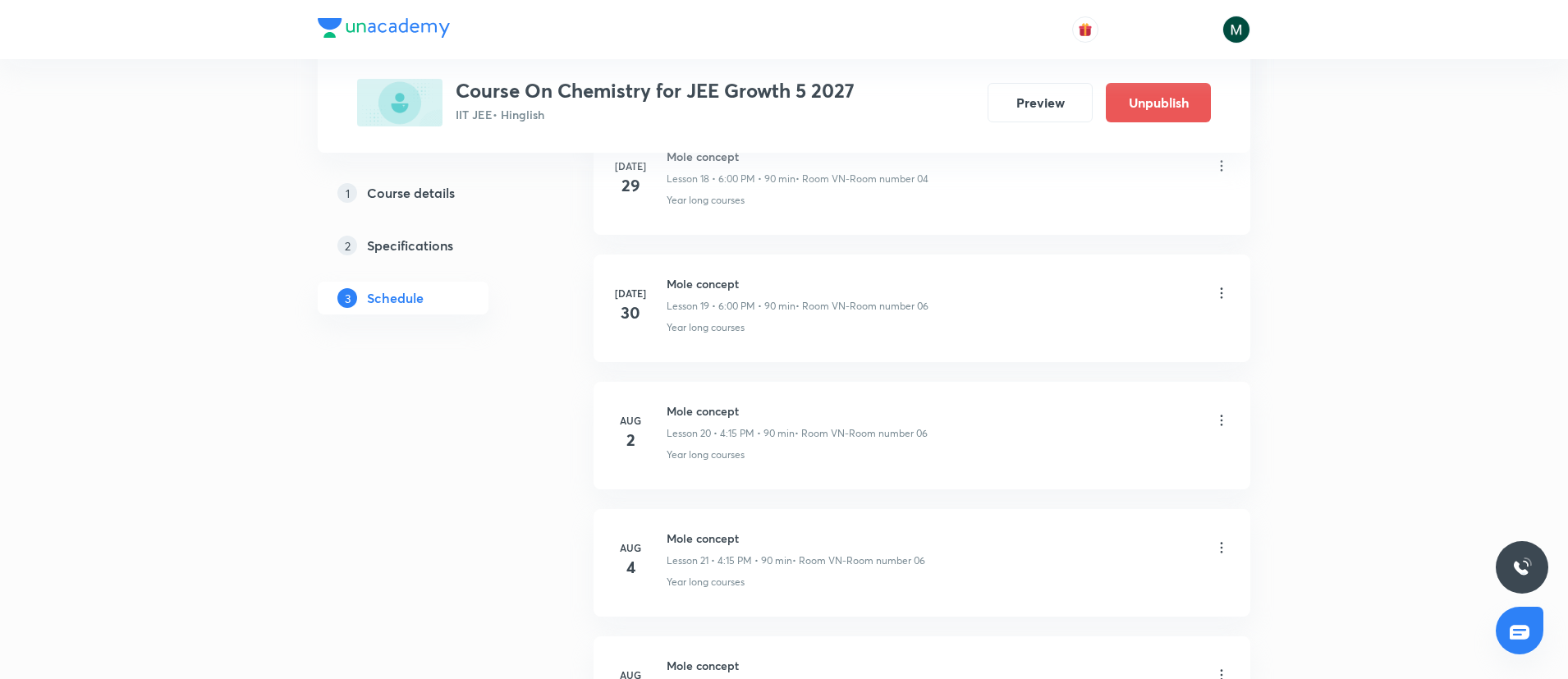
scroll to position [6248, 0]
